Goal: Find specific page/section

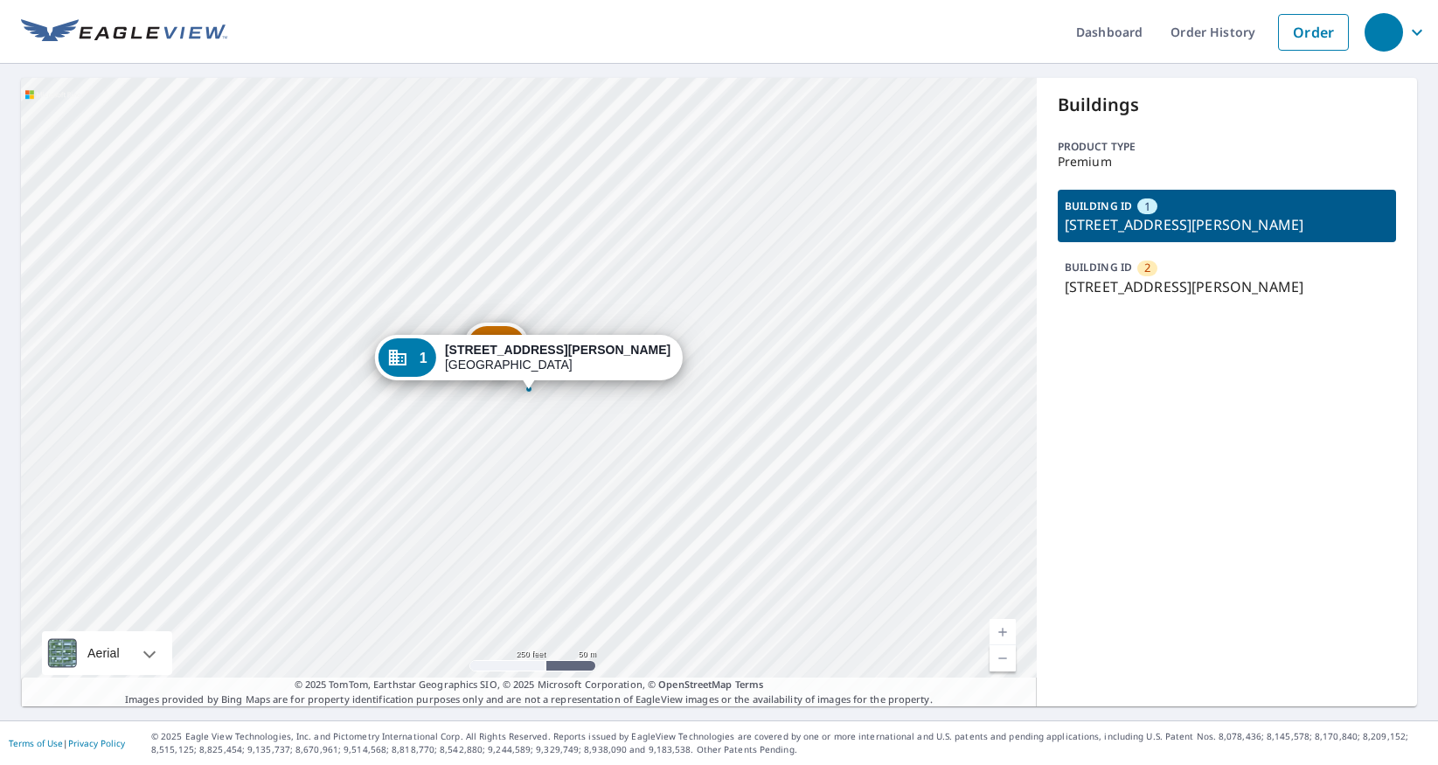
click at [1228, 272] on div "BUILDING ID 2 70 Queen Anne Rd, Chatham, MA, 02633" at bounding box center [1227, 277] width 338 height 52
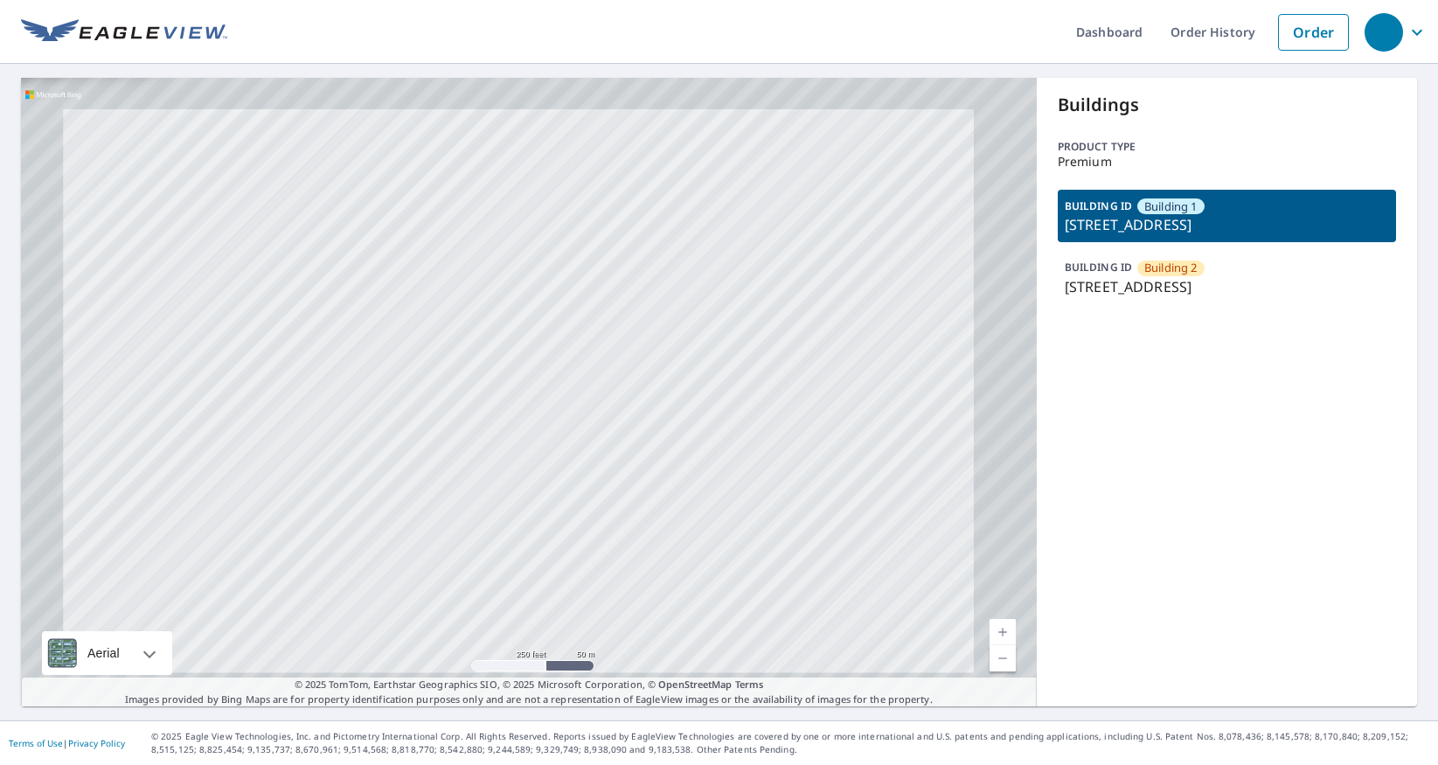
drag, startPoint x: 456, startPoint y: 412, endPoint x: 602, endPoint y: 108, distance: 337.5
click at [598, 107] on div "Building 2 [STREET_ADDRESS][GEOGRAPHIC_DATA] 1 [STREET_ADDRESS]" at bounding box center [529, 392] width 1016 height 629
drag, startPoint x: 549, startPoint y: 507, endPoint x: 467, endPoint y: 403, distance: 132.6
click at [229, 410] on div "Building 2 [STREET_ADDRESS][GEOGRAPHIC_DATA] 1 [STREET_ADDRESS]" at bounding box center [529, 392] width 1016 height 629
drag, startPoint x: 656, startPoint y: 399, endPoint x: 463, endPoint y: 485, distance: 210.9
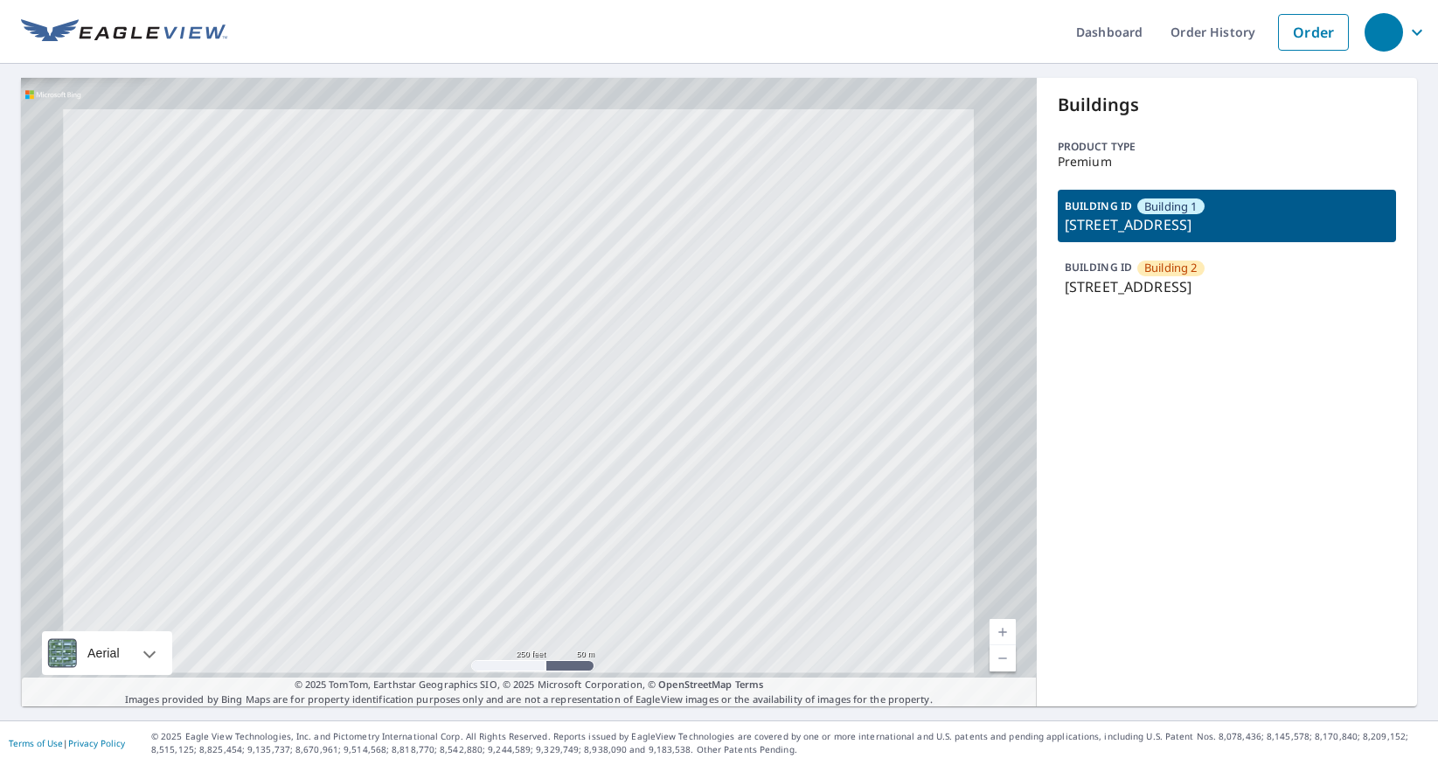
click at [463, 485] on div "Building 2 [STREET_ADDRESS][GEOGRAPHIC_DATA] 1 [STREET_ADDRESS]" at bounding box center [529, 392] width 1016 height 629
